Goal: Task Accomplishment & Management: Manage account settings

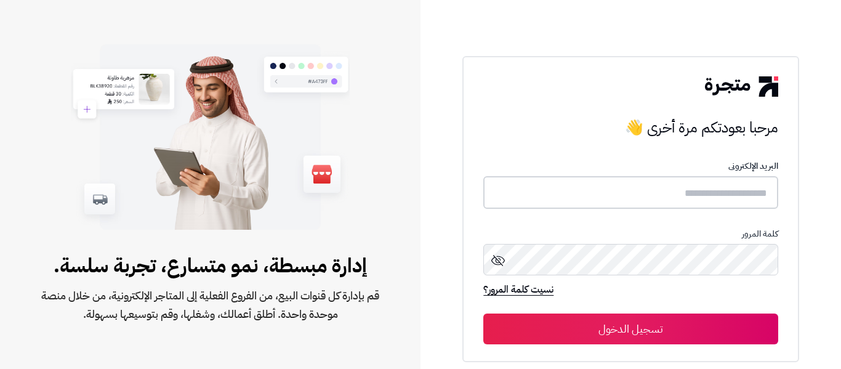
click at [706, 197] on input "text" at bounding box center [630, 192] width 294 height 33
type input "*"
type input "*****"
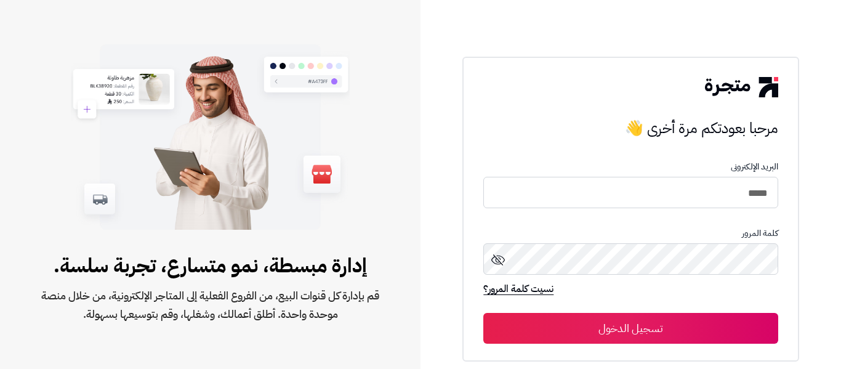
click at [660, 326] on button "تسجيل الدخول" at bounding box center [630, 328] width 294 height 31
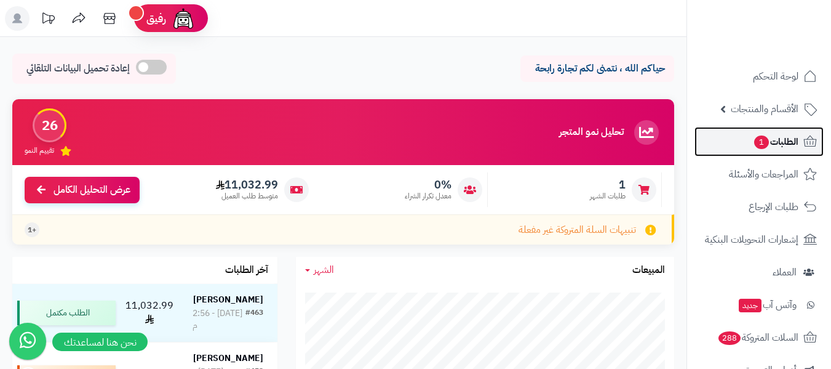
click at [773, 137] on span "الطلبات 1" at bounding box center [776, 141] width 46 height 17
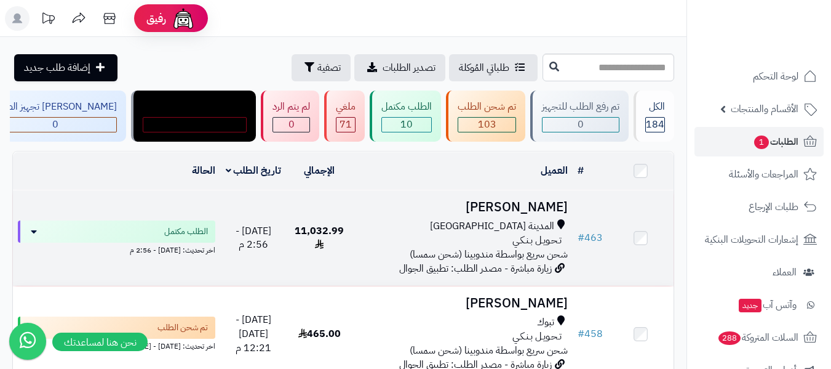
click at [484, 222] on div "المدينة المنورة" at bounding box center [463, 226] width 210 height 14
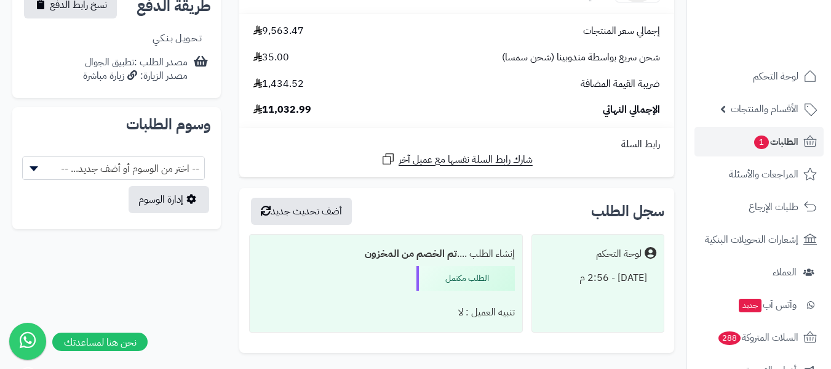
scroll to position [671, 0]
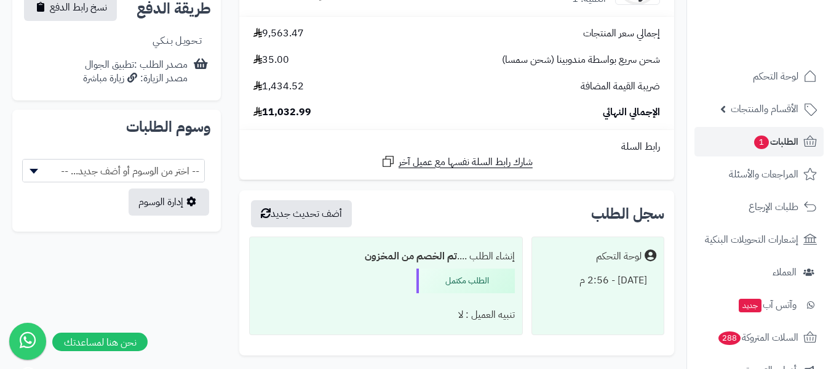
click at [623, 118] on span "الإجمالي النهائي" at bounding box center [631, 112] width 57 height 14
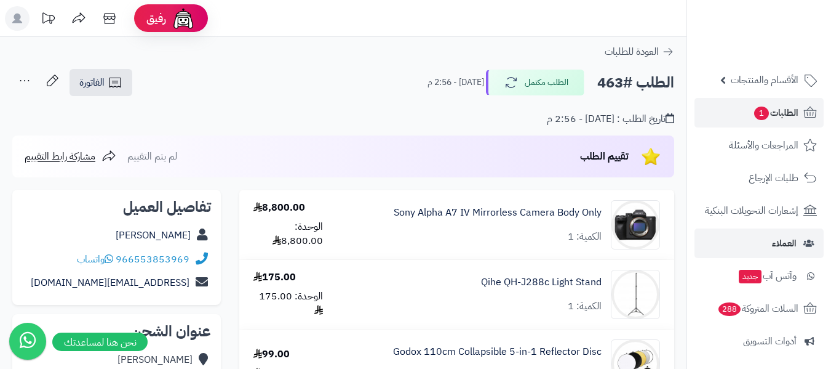
scroll to position [0, 0]
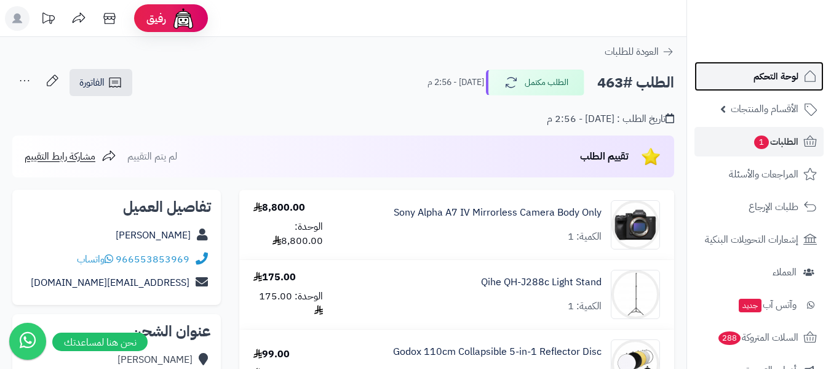
click at [772, 76] on span "لوحة التحكم" at bounding box center [776, 76] width 45 height 17
